Goal: Task Accomplishment & Management: Manage account settings

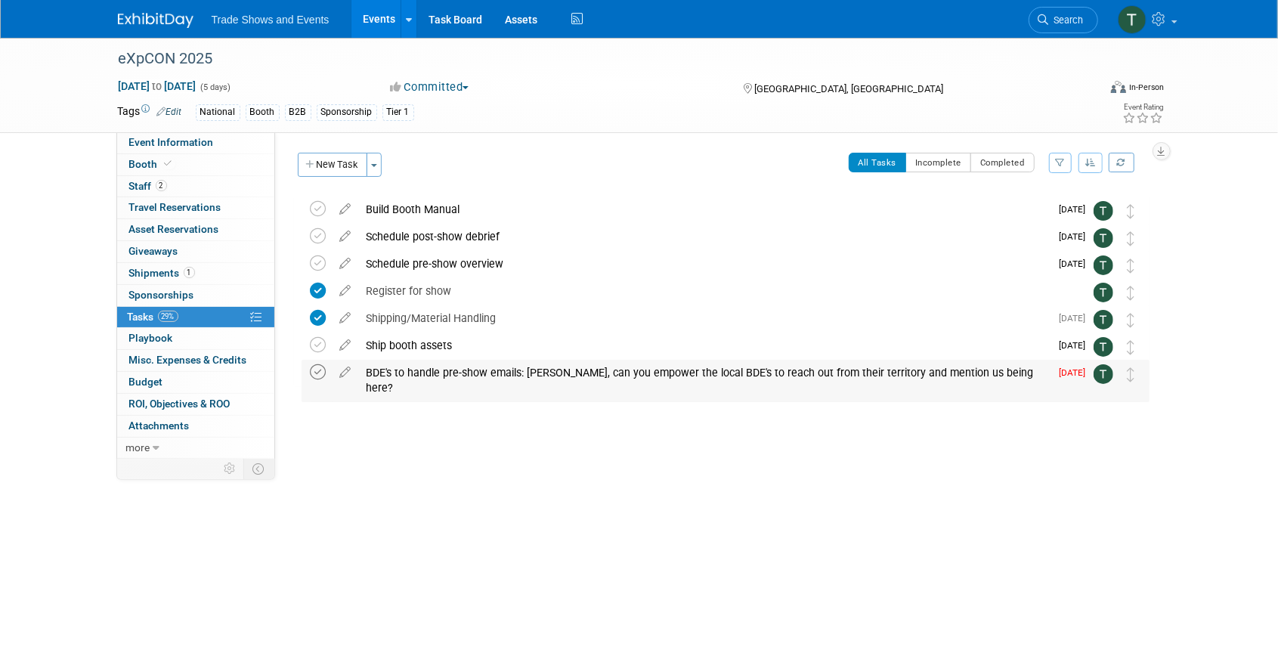
click at [313, 373] on icon at bounding box center [319, 372] width 16 height 16
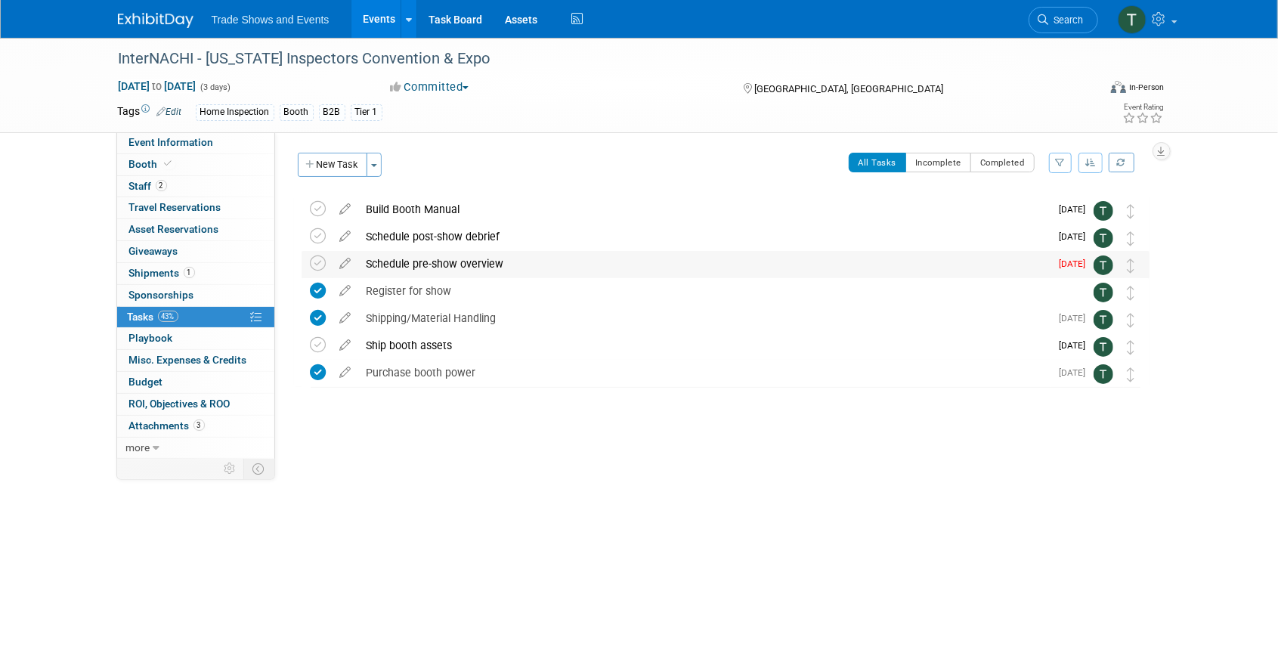
click at [372, 265] on div "Schedule pre-show overview" at bounding box center [705, 264] width 692 height 26
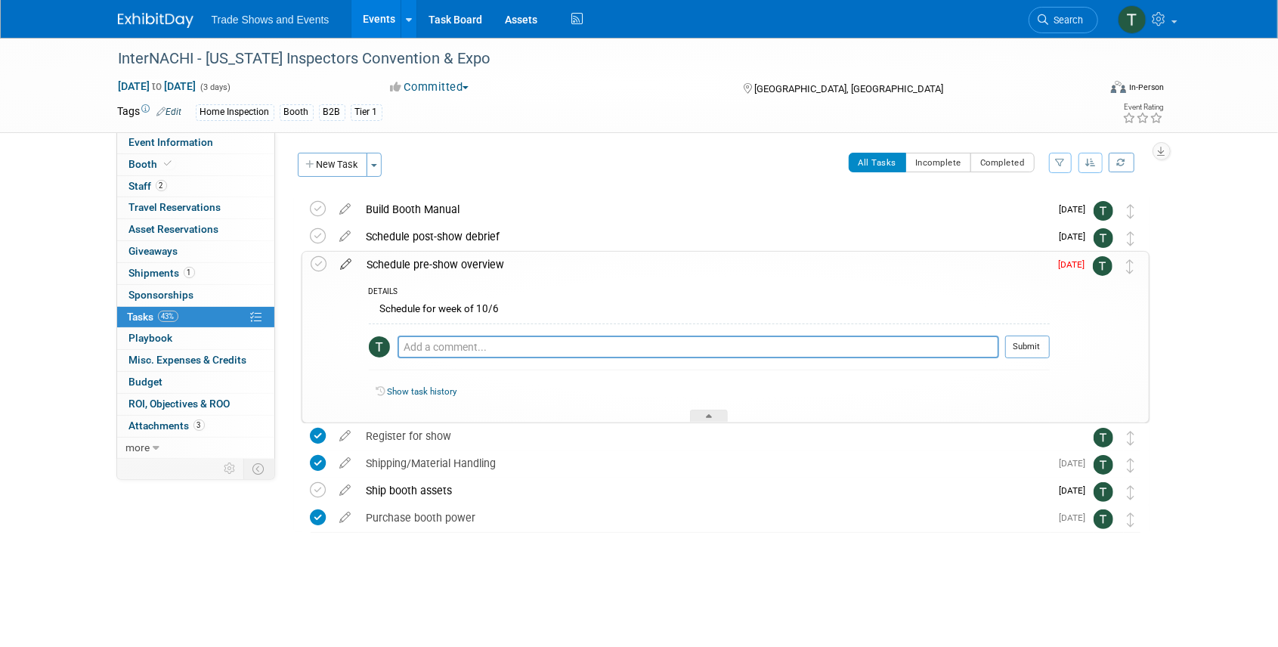
drag, startPoint x: 321, startPoint y: 264, endPoint x: 346, endPoint y: 264, distance: 25.7
click at [321, 264] on icon at bounding box center [319, 264] width 16 height 16
